Goal: Transaction & Acquisition: Obtain resource

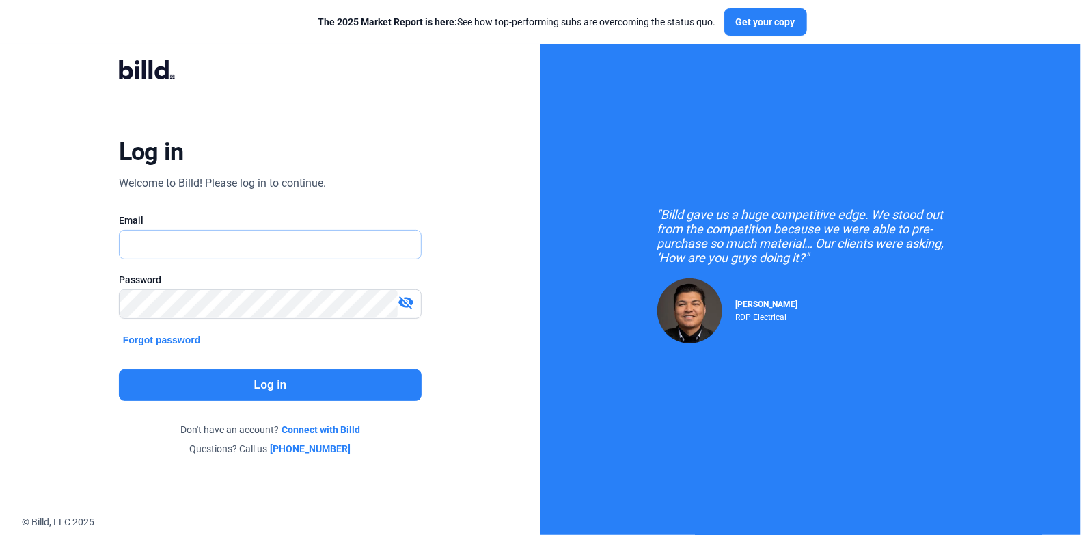
type input "[PERSON_NAME][EMAIL_ADDRESS][DOMAIN_NAME]"
click at [253, 379] on button "Log in" at bounding box center [270, 384] width 303 height 31
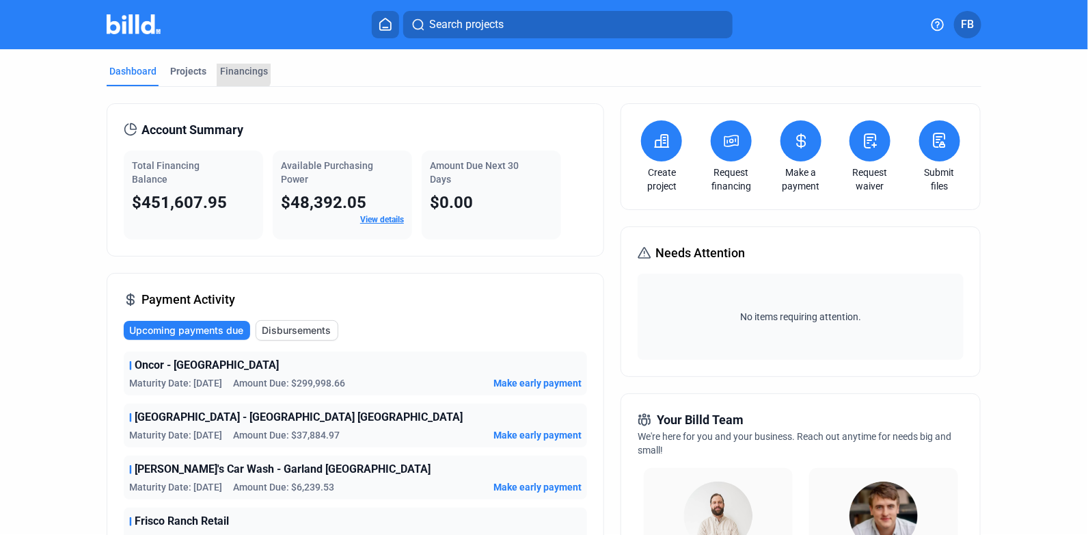
click at [226, 68] on div "Financings" at bounding box center [244, 71] width 48 height 14
click at [245, 75] on div "Financings" at bounding box center [244, 71] width 48 height 14
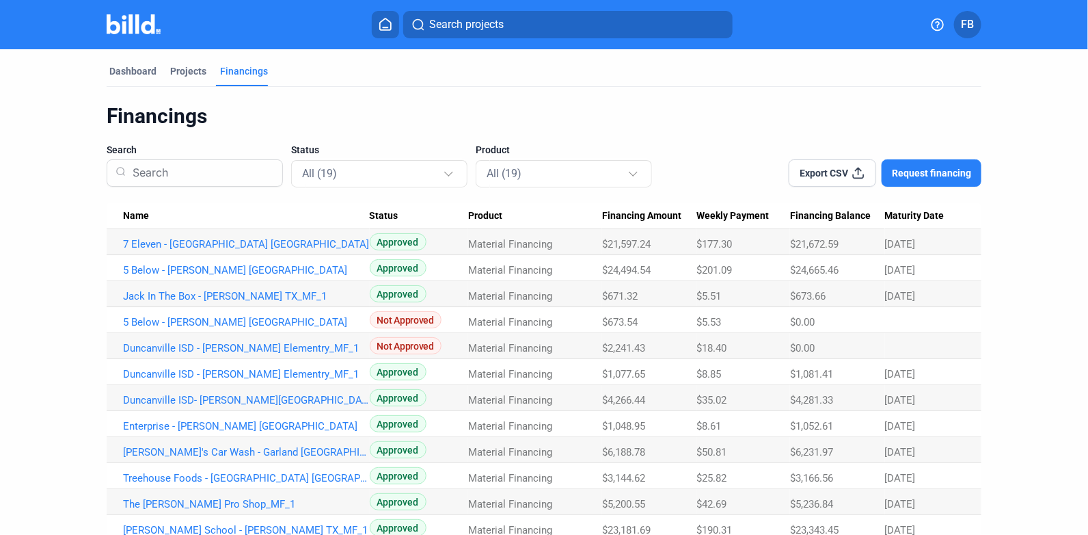
click at [930, 179] on span "Request financing" at bounding box center [931, 173] width 79 height 14
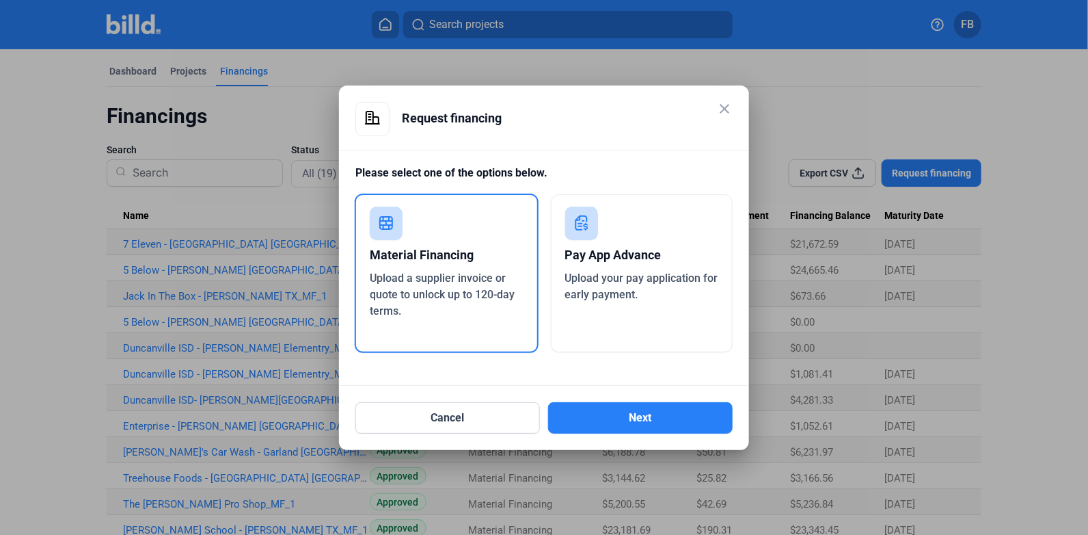
click at [665, 425] on button "Next" at bounding box center [640, 417] width 185 height 31
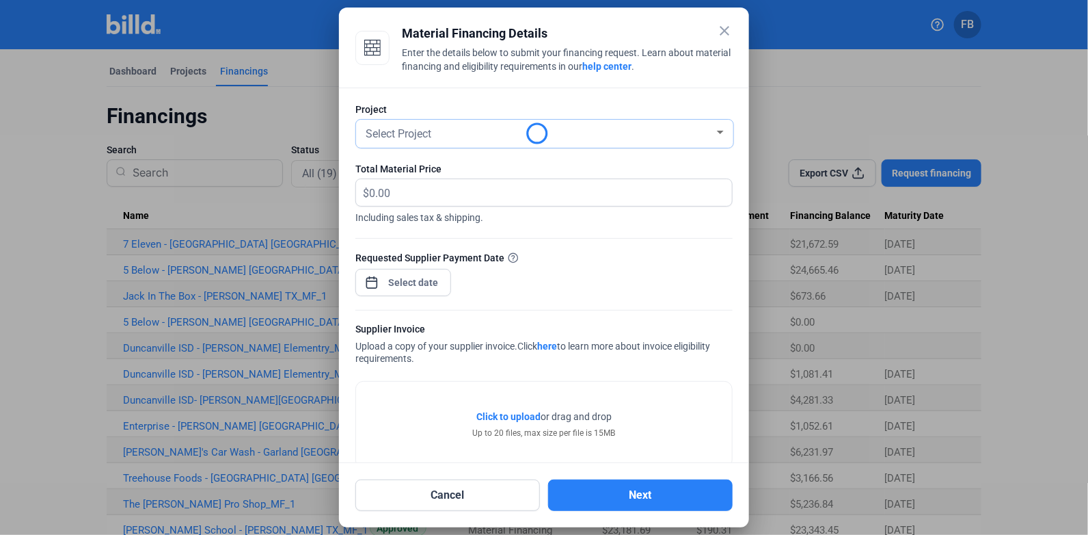
click at [486, 126] on div "Select Project" at bounding box center [538, 132] width 351 height 19
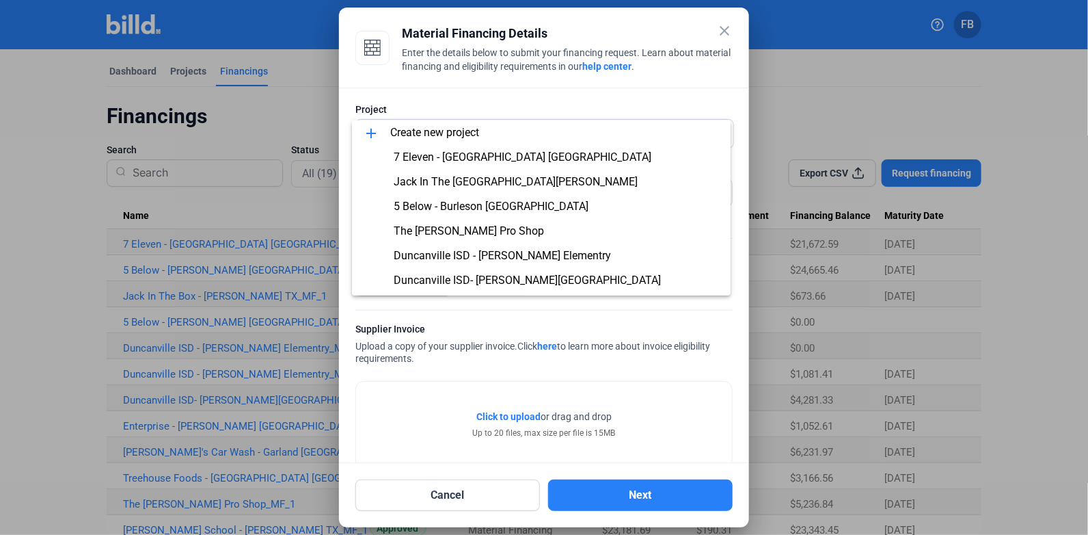
click at [29, 284] on div at bounding box center [544, 267] width 1088 height 535
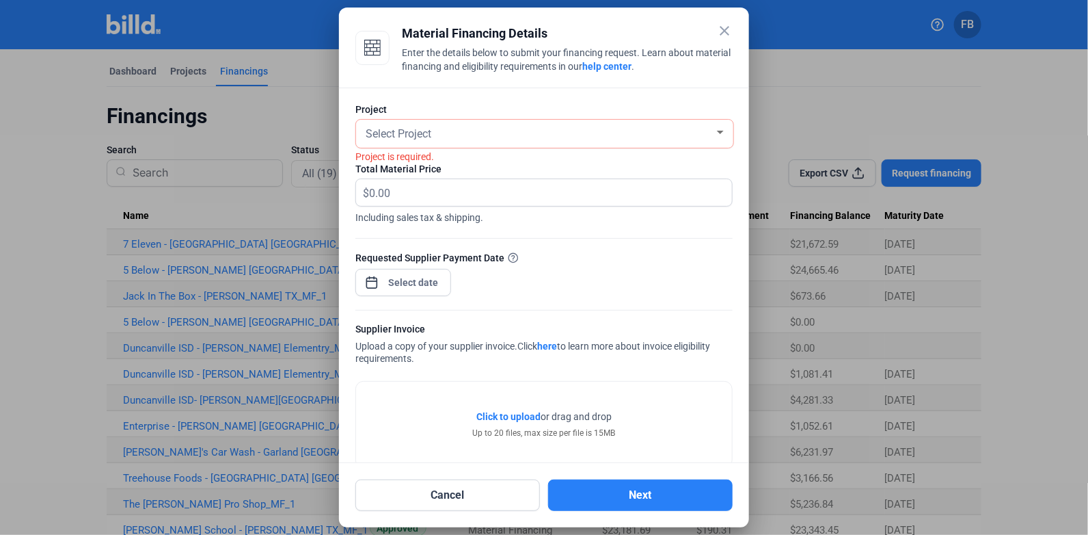
click at [722, 25] on mat-icon "close" at bounding box center [724, 31] width 16 height 16
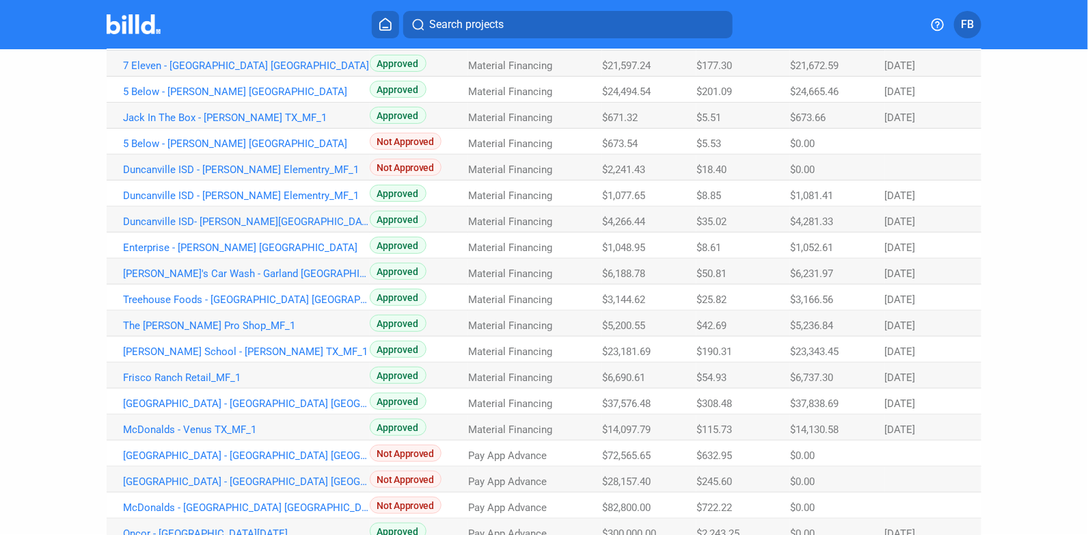
scroll to position [205, 0]
